Goal: Check status

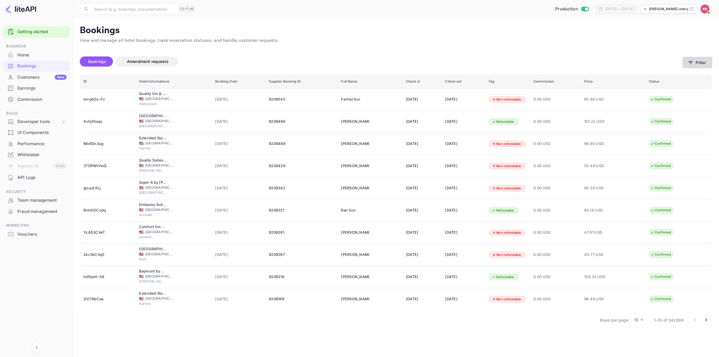
click at [690, 61] on icon "button" at bounding box center [690, 63] width 6 height 6
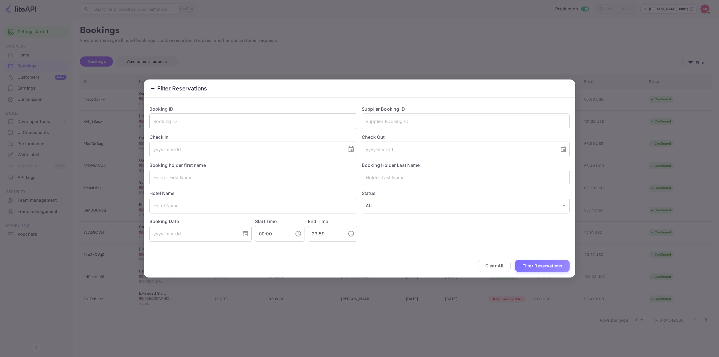
click at [320, 121] on input "text" at bounding box center [253, 121] width 208 height 16
paste input "q0Yeswy9H"
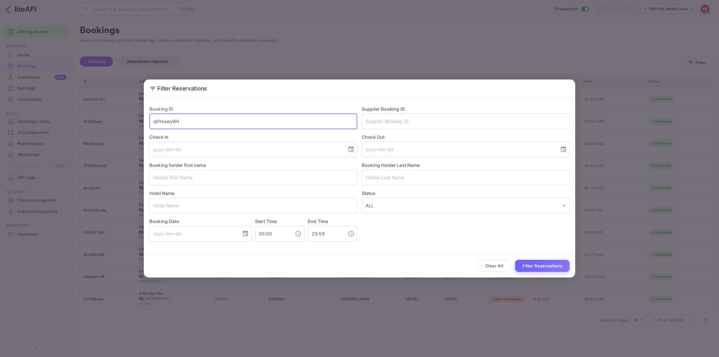
type input "q0Yeswy9H"
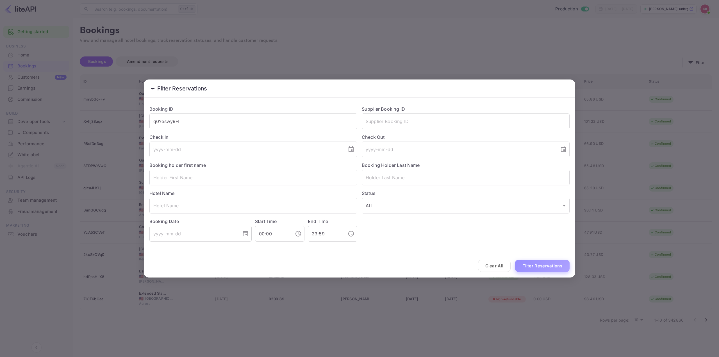
click at [538, 268] on button "Filter Reservations" at bounding box center [542, 266] width 54 height 12
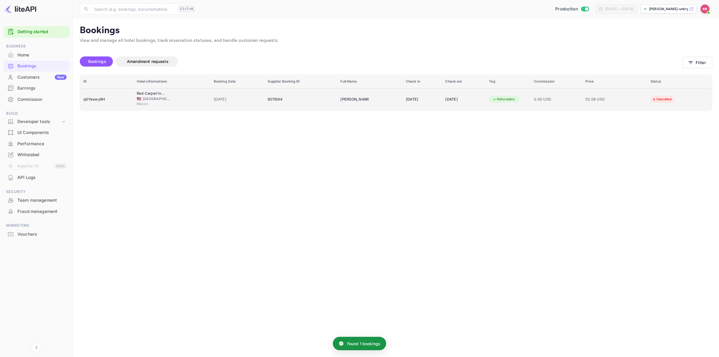
click at [406, 101] on div "[DATE]" at bounding box center [422, 99] width 33 height 9
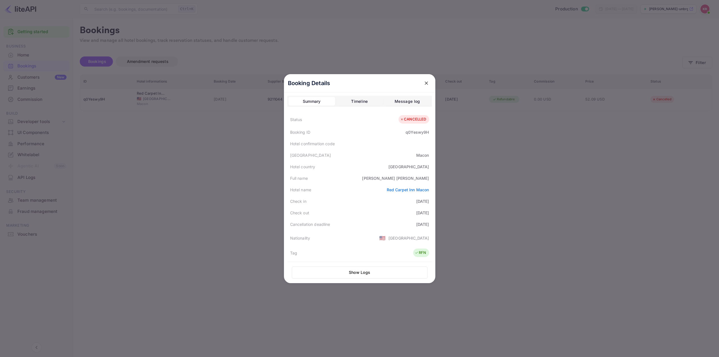
click at [508, 146] on div at bounding box center [359, 178] width 719 height 357
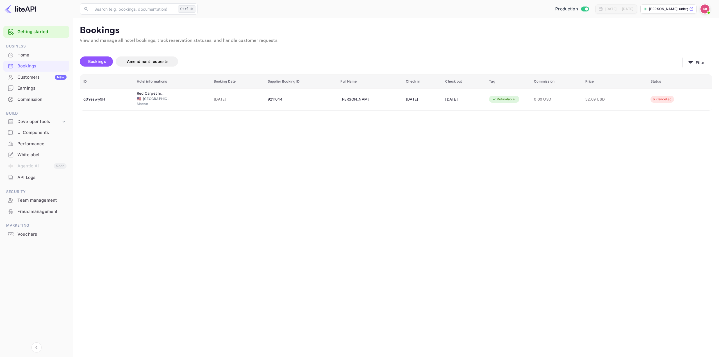
click at [413, 171] on main "Bookings View and manage all hotel bookings, track reservation statuses, and ha…" at bounding box center [396, 187] width 646 height 339
click at [686, 62] on button "Filter" at bounding box center [697, 63] width 30 height 12
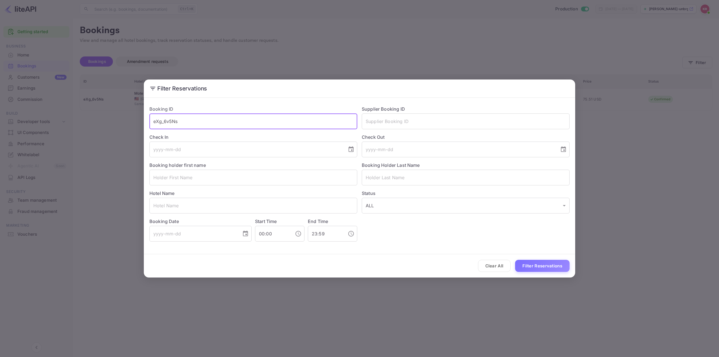
drag, startPoint x: 180, startPoint y: 121, endPoint x: 73, endPoint y: 118, distance: 107.0
click at [75, 119] on div "Filter Reservations Booking ID eXg_6v5Ns ​ Supplier Booking ID ​ Check In ​ Che…" at bounding box center [359, 178] width 719 height 357
paste input "zpI_djkgP"
type input "zpI_djkgP"
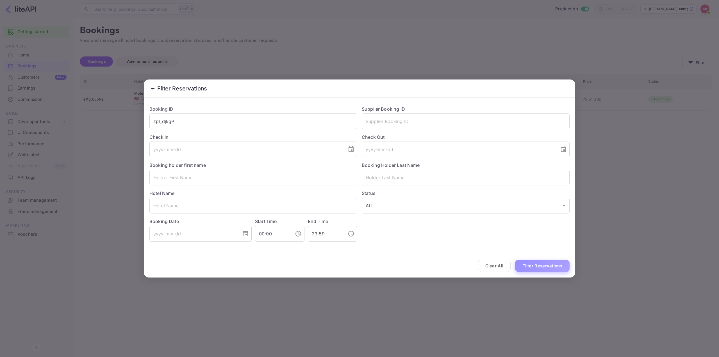
click at [537, 264] on button "Filter Reservations" at bounding box center [542, 266] width 54 height 12
click at [607, 104] on div "Filter Reservations Booking ID zpI_djkgP ​ Supplier Booking ID ​ Check In ​ Che…" at bounding box center [359, 178] width 719 height 357
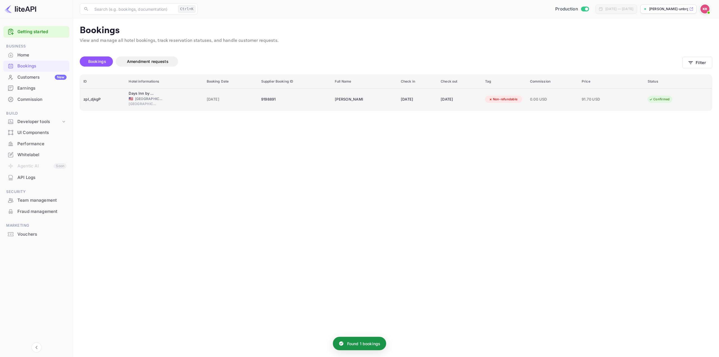
click at [443, 102] on div "[DATE]" at bounding box center [459, 99] width 38 height 9
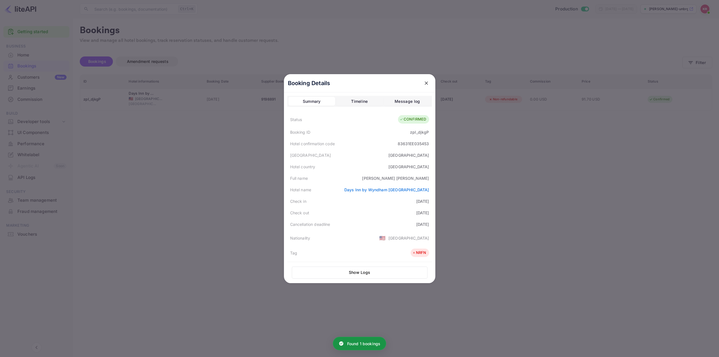
click at [403, 143] on div "83631EE035453" at bounding box center [413, 144] width 31 height 6
click at [380, 158] on div "[GEOGRAPHIC_DATA]" at bounding box center [359, 155] width 145 height 12
click at [408, 142] on div "83631EE035453" at bounding box center [413, 144] width 31 height 6
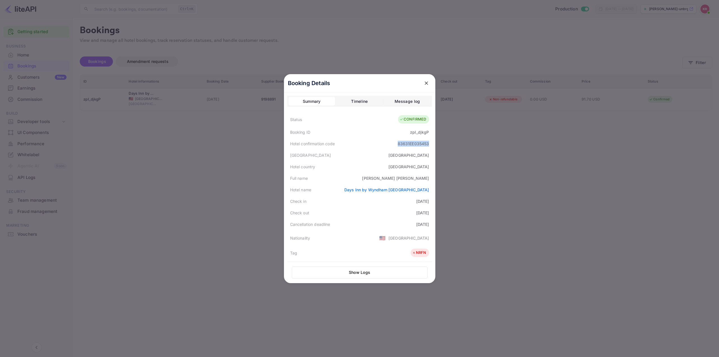
copy div "83631EE035453"
